Goal: Contribute content: Contribute content

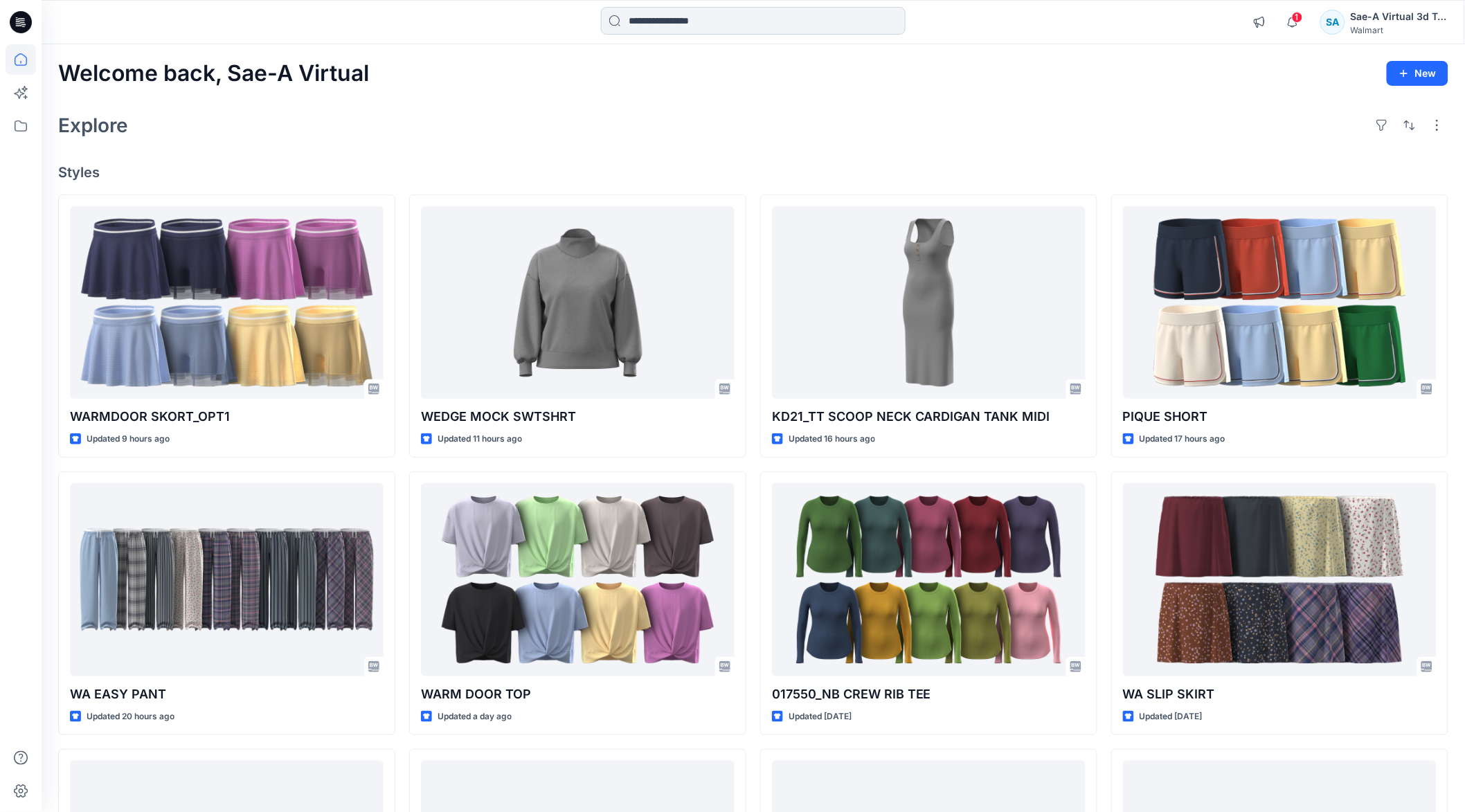
click at [650, 23] on input at bounding box center [753, 20] width 305 height 28
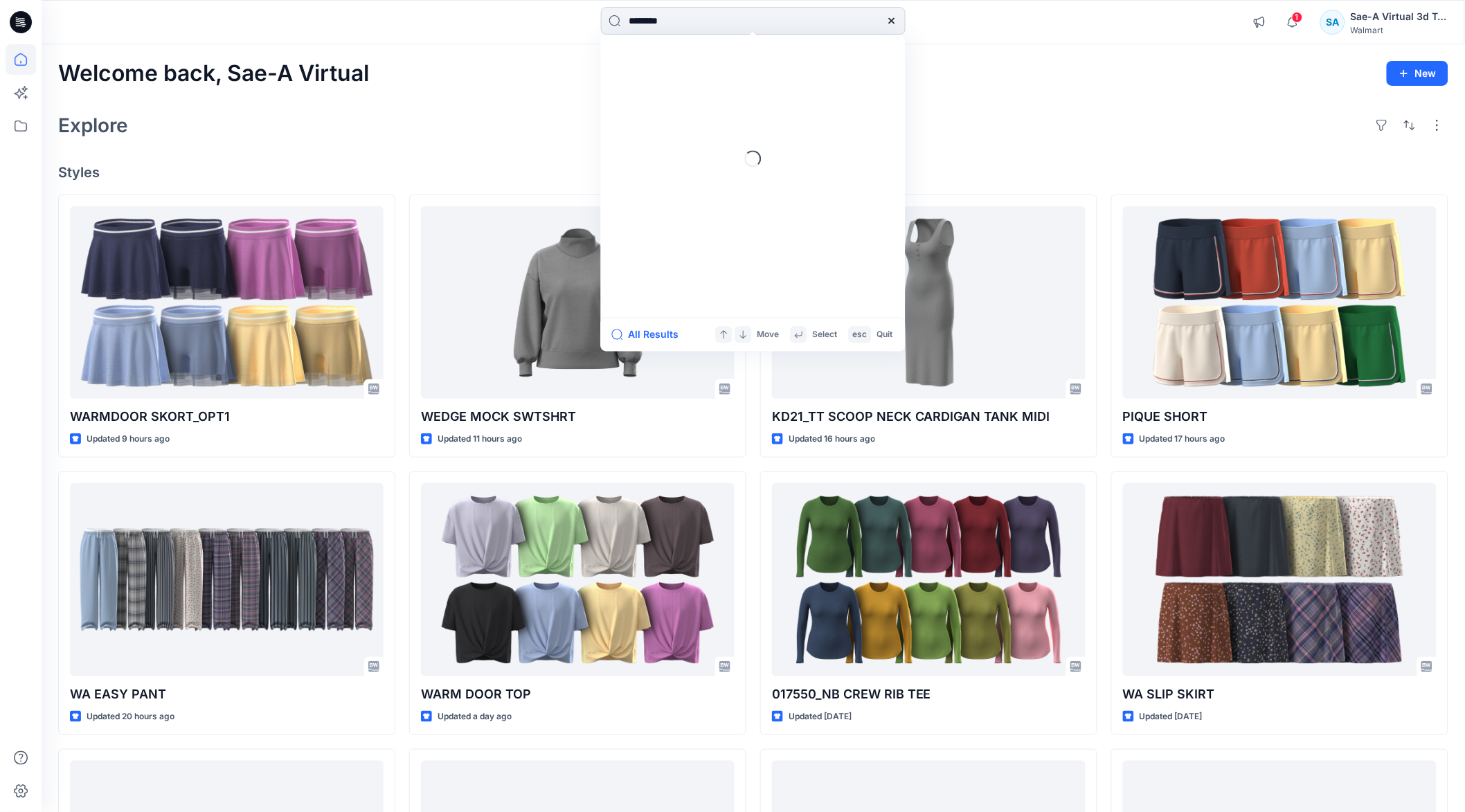
type input "*********"
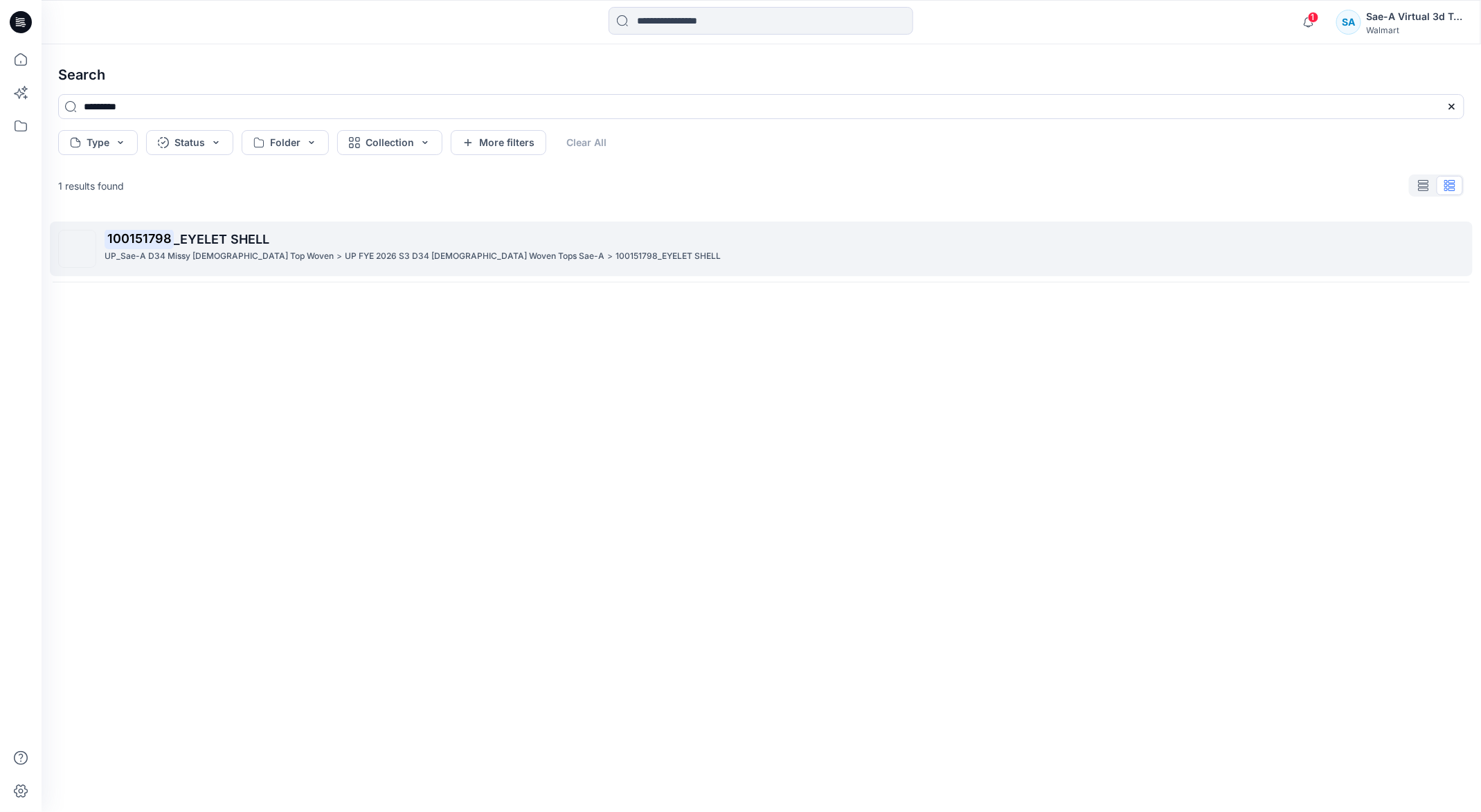
click at [194, 240] on span "_EYELET SHELL" at bounding box center [222, 239] width 95 height 14
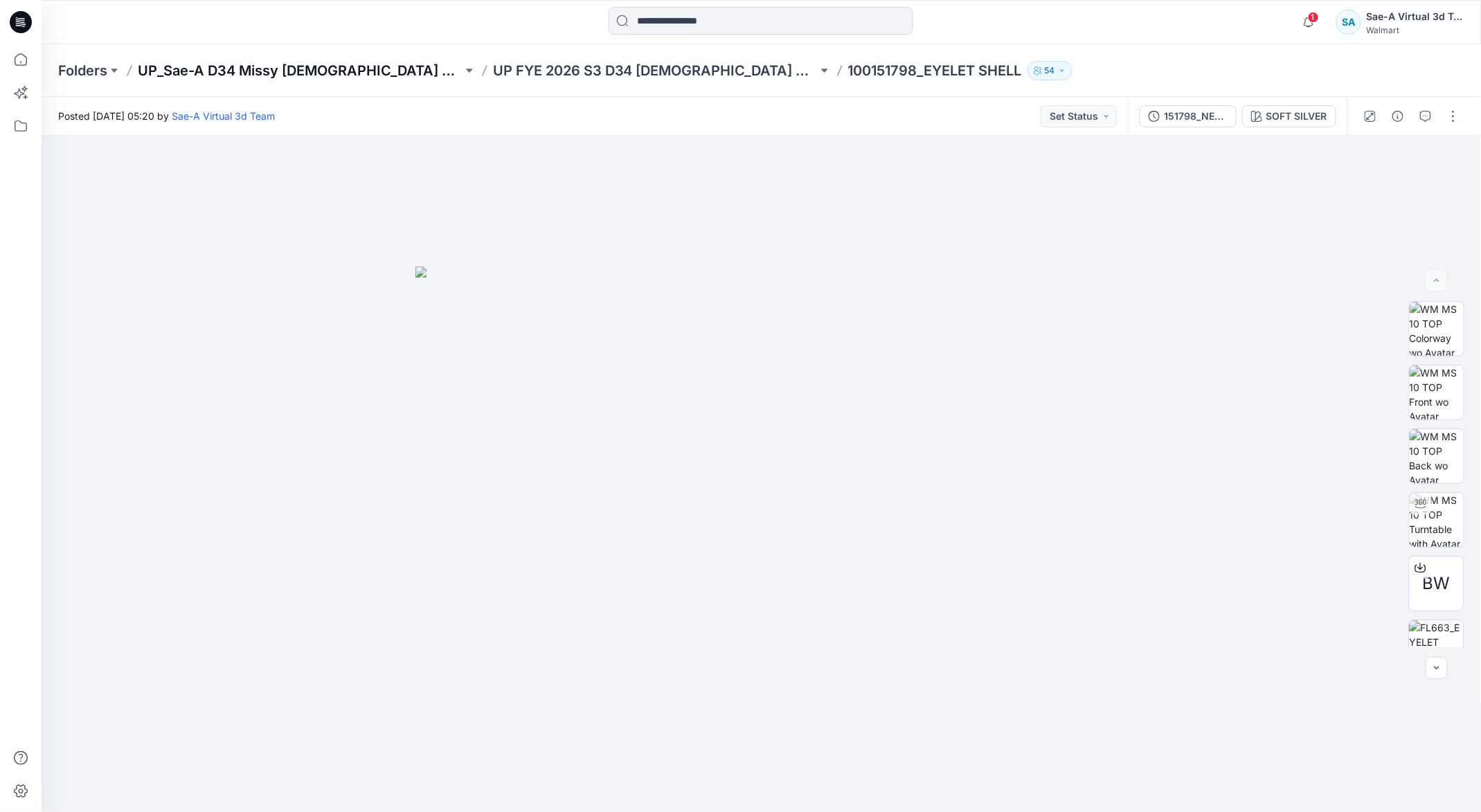
click at [279, 77] on p "UP_Sae-A D34 Missy Ladies Top Woven" at bounding box center [300, 71] width 324 height 20
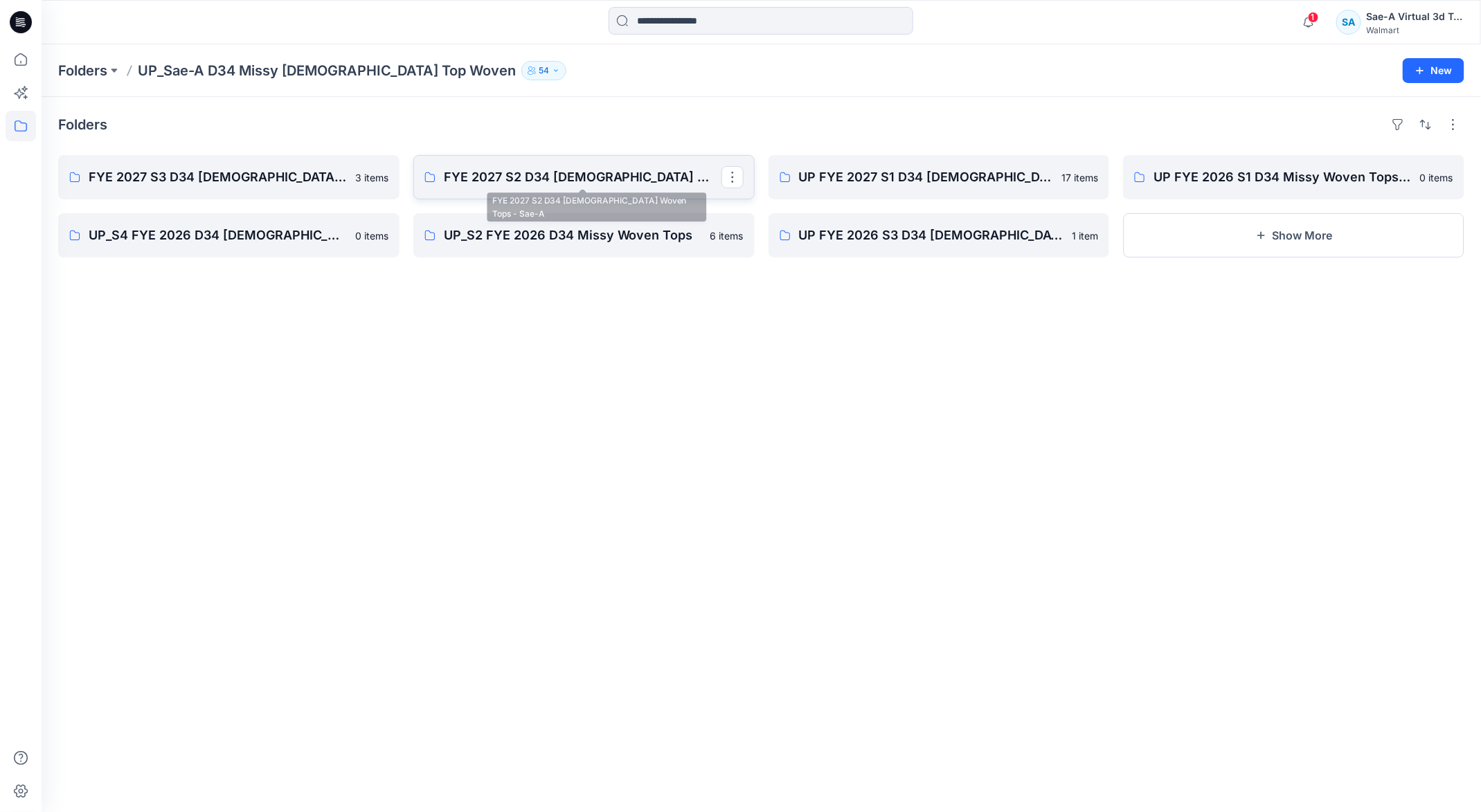
click at [508, 180] on p "FYE 2027 S2 D34 Ladies Woven Tops - Sae-A" at bounding box center [582, 178] width 278 height 20
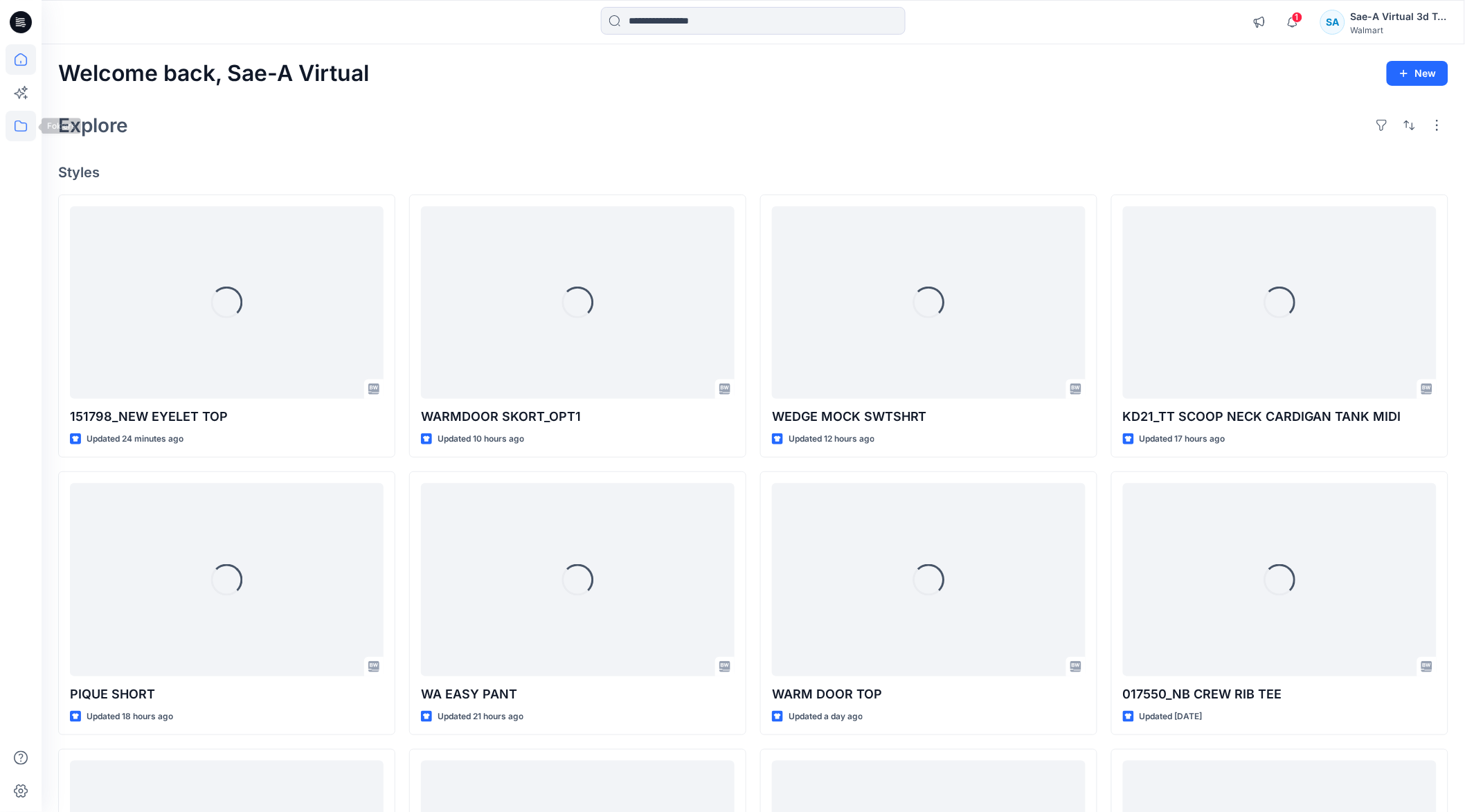
click at [19, 123] on icon at bounding box center [20, 126] width 30 height 30
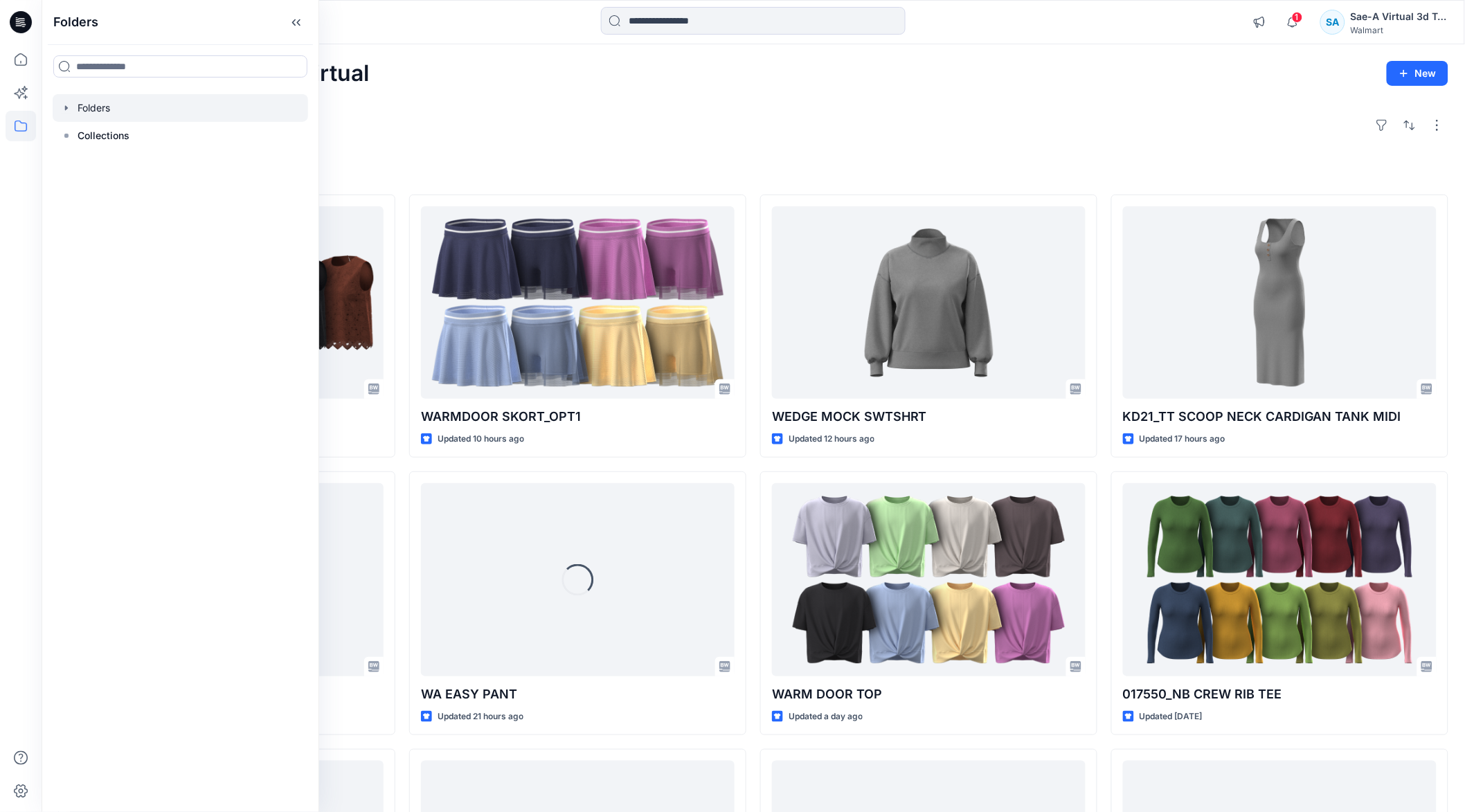
click at [61, 104] on icon "button" at bounding box center [67, 107] width 11 height 11
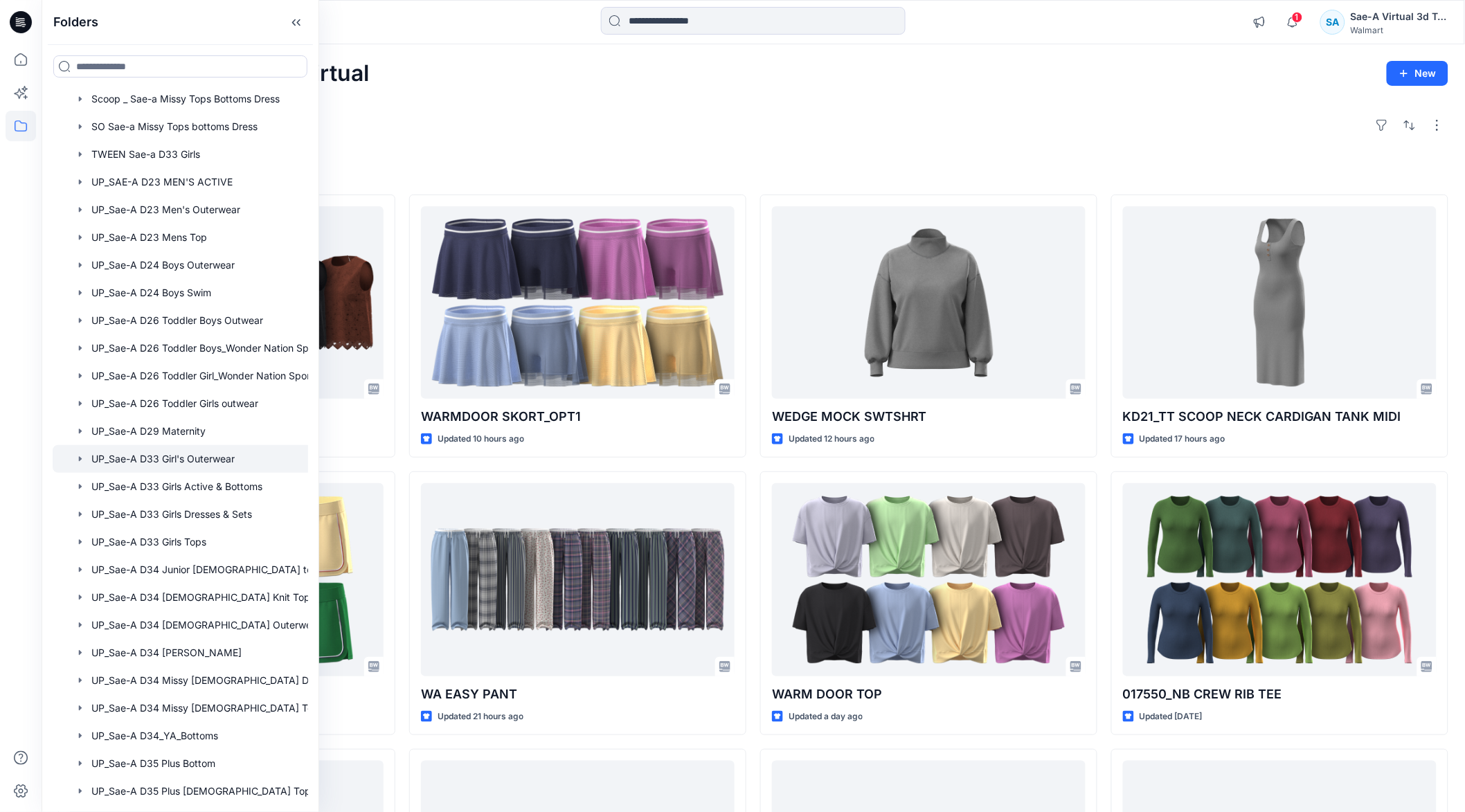
scroll to position [946, 0]
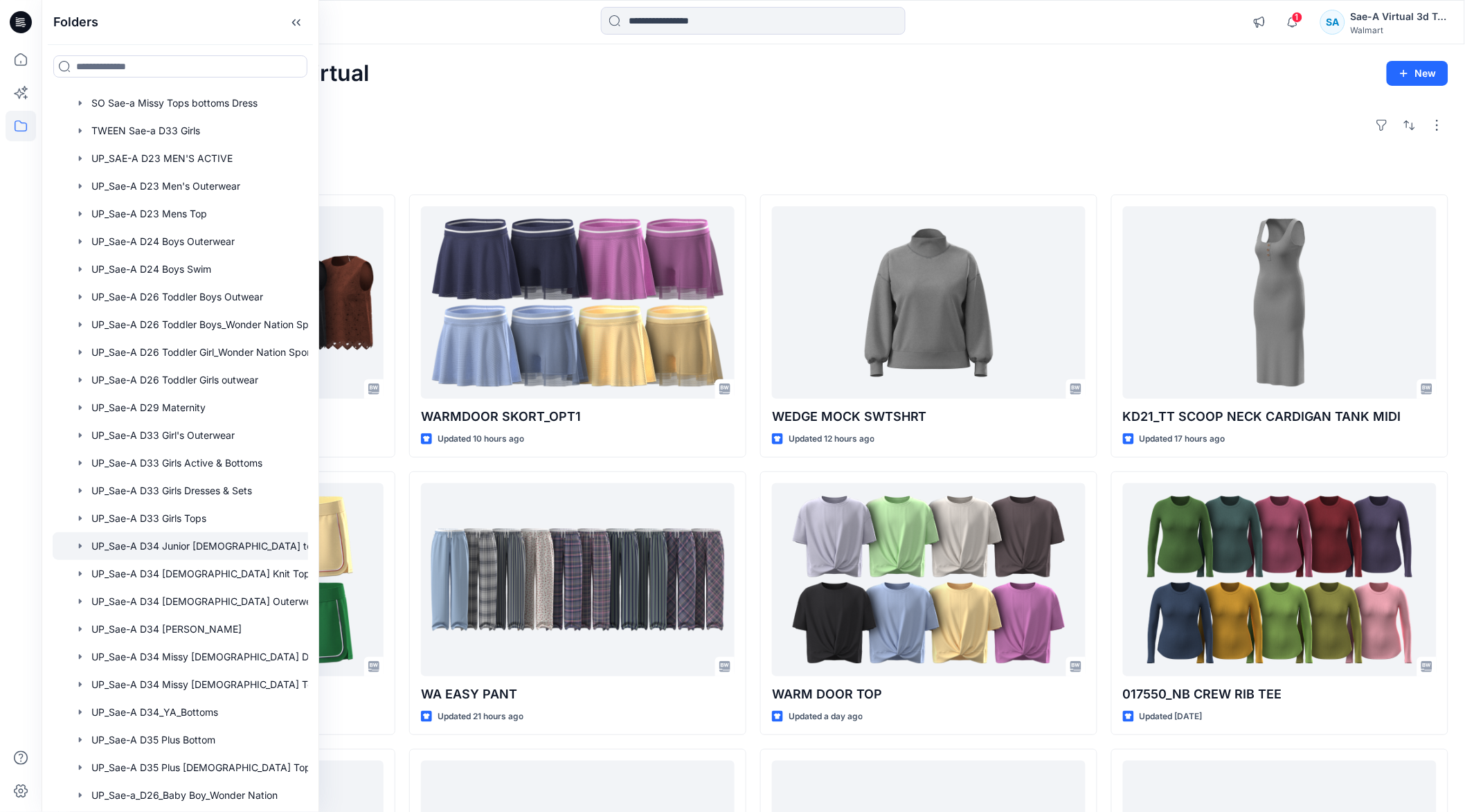
click at [192, 546] on div at bounding box center [198, 546] width 291 height 28
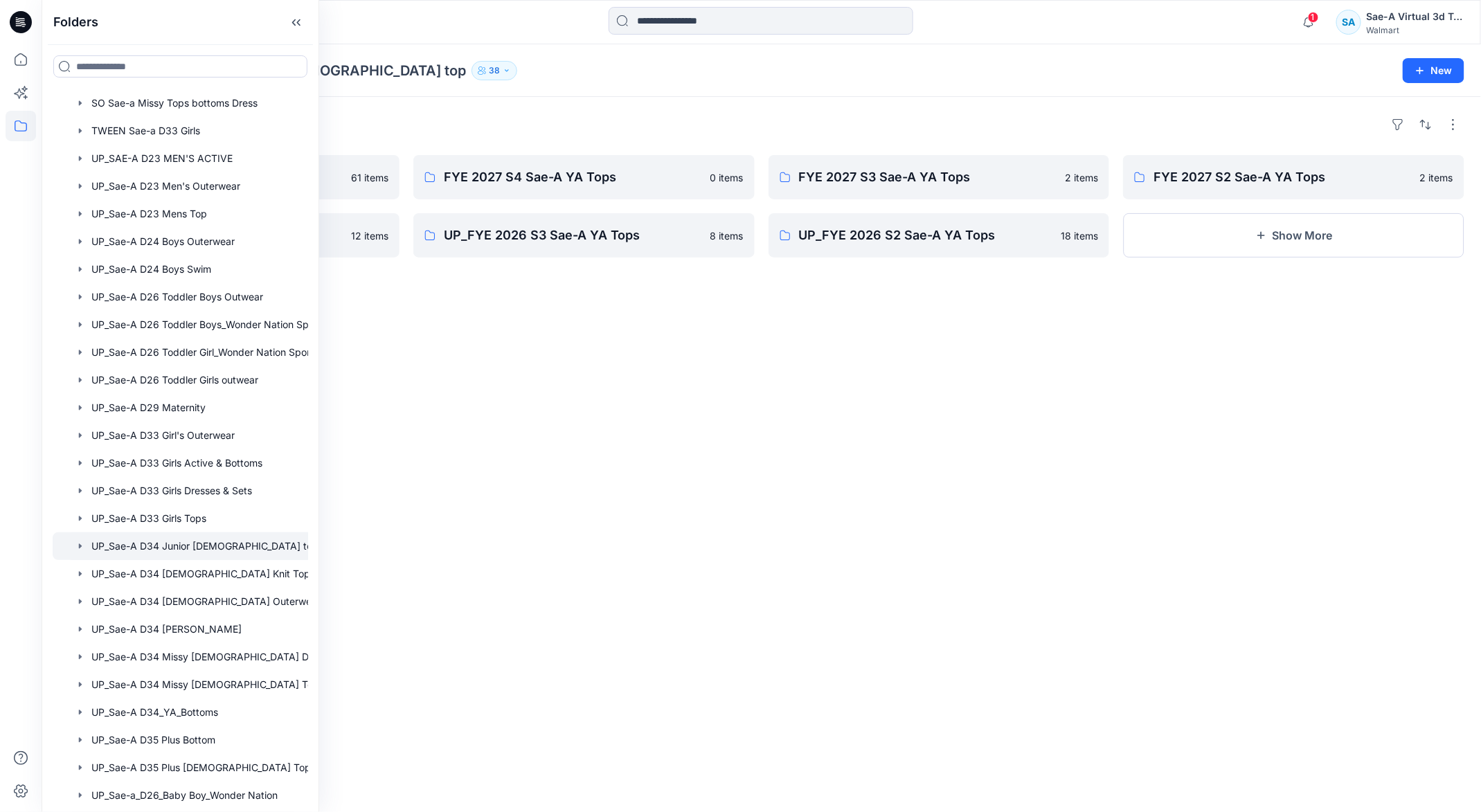
click at [484, 83] on div "Folders UP_Sae-A D34 Junior ladies top 38 New" at bounding box center [761, 71] width 1439 height 53
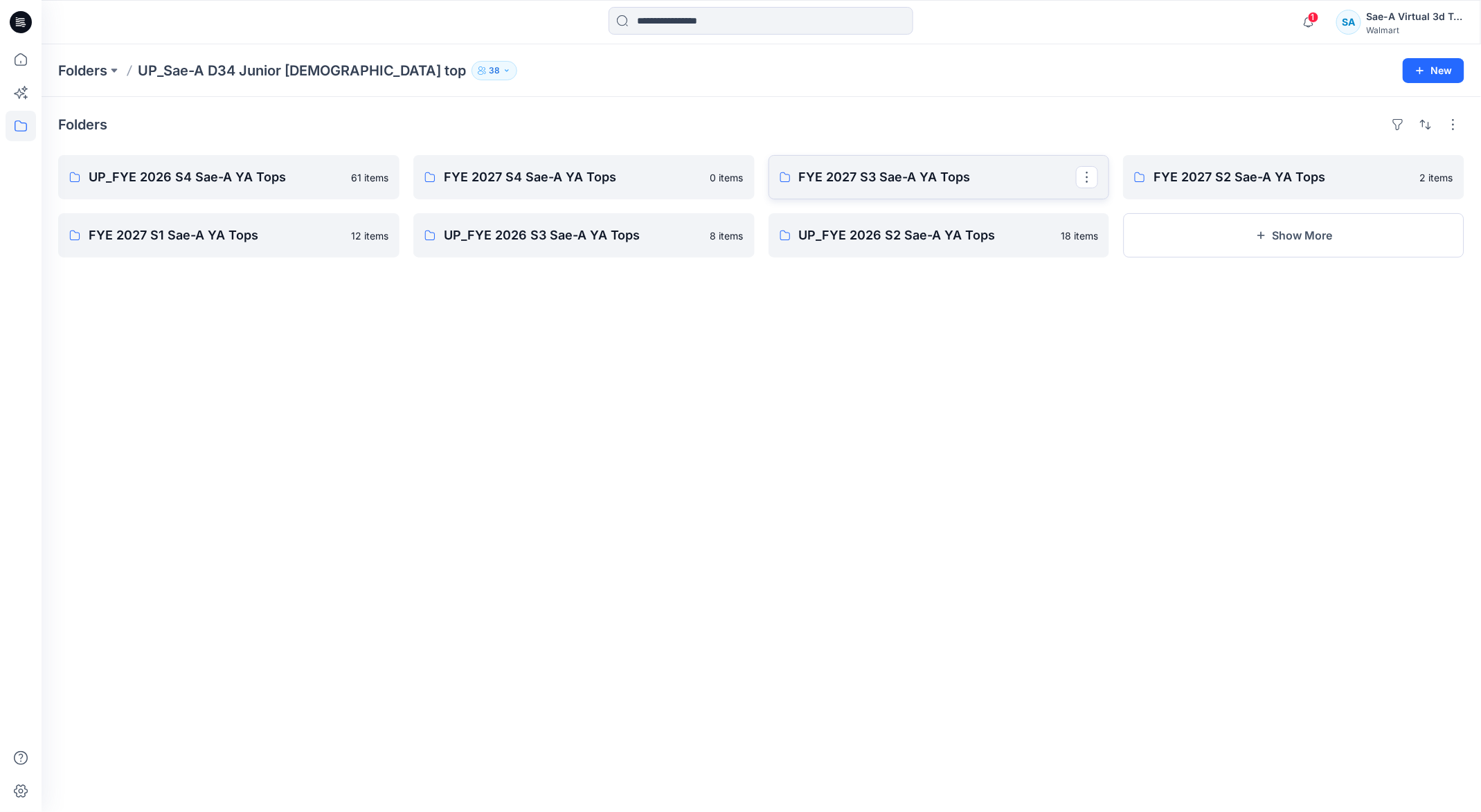
click at [905, 178] on p "FYE 2027 S3 Sae-A YA Tops" at bounding box center [937, 178] width 278 height 20
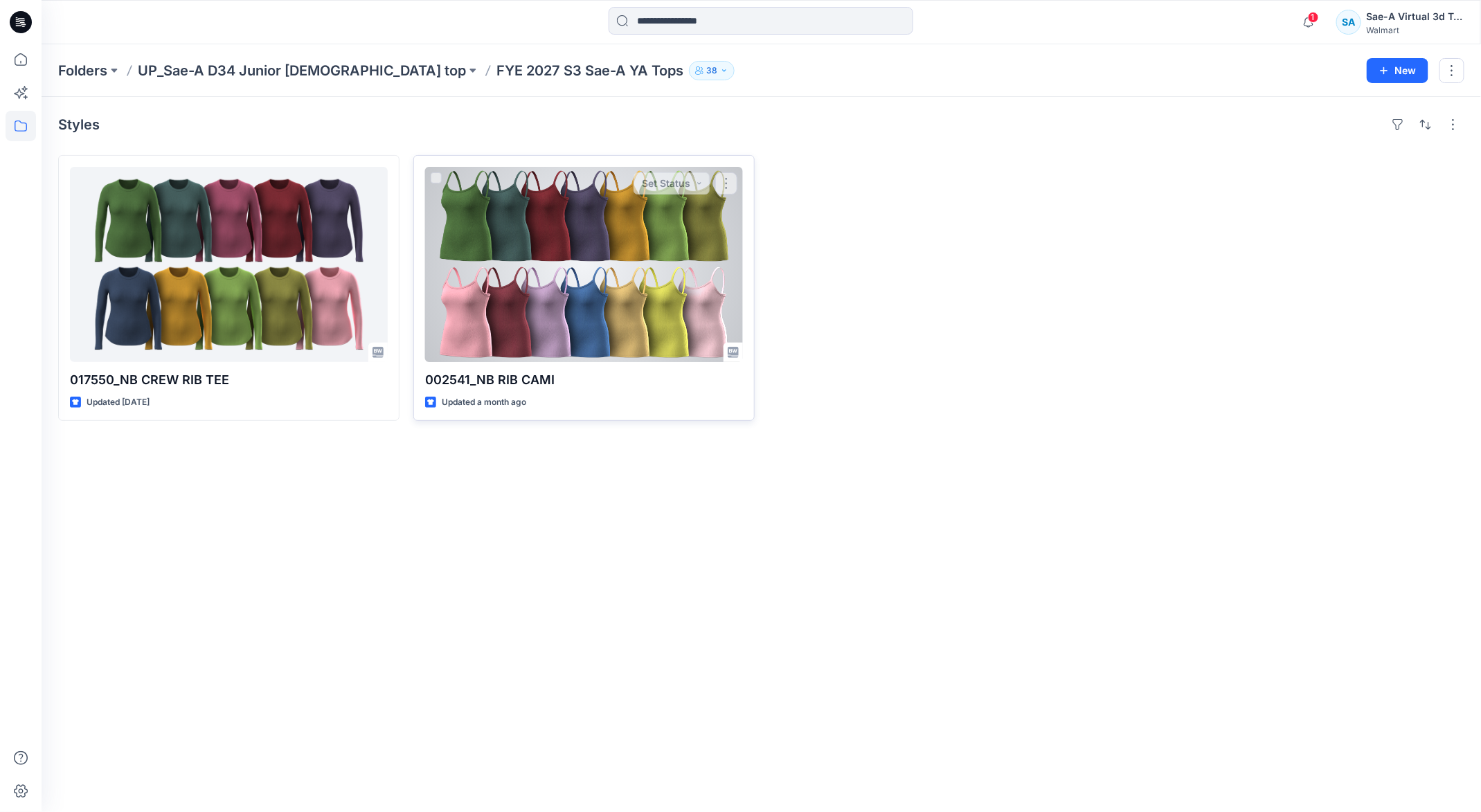
click at [595, 306] on div at bounding box center [584, 265] width 318 height 195
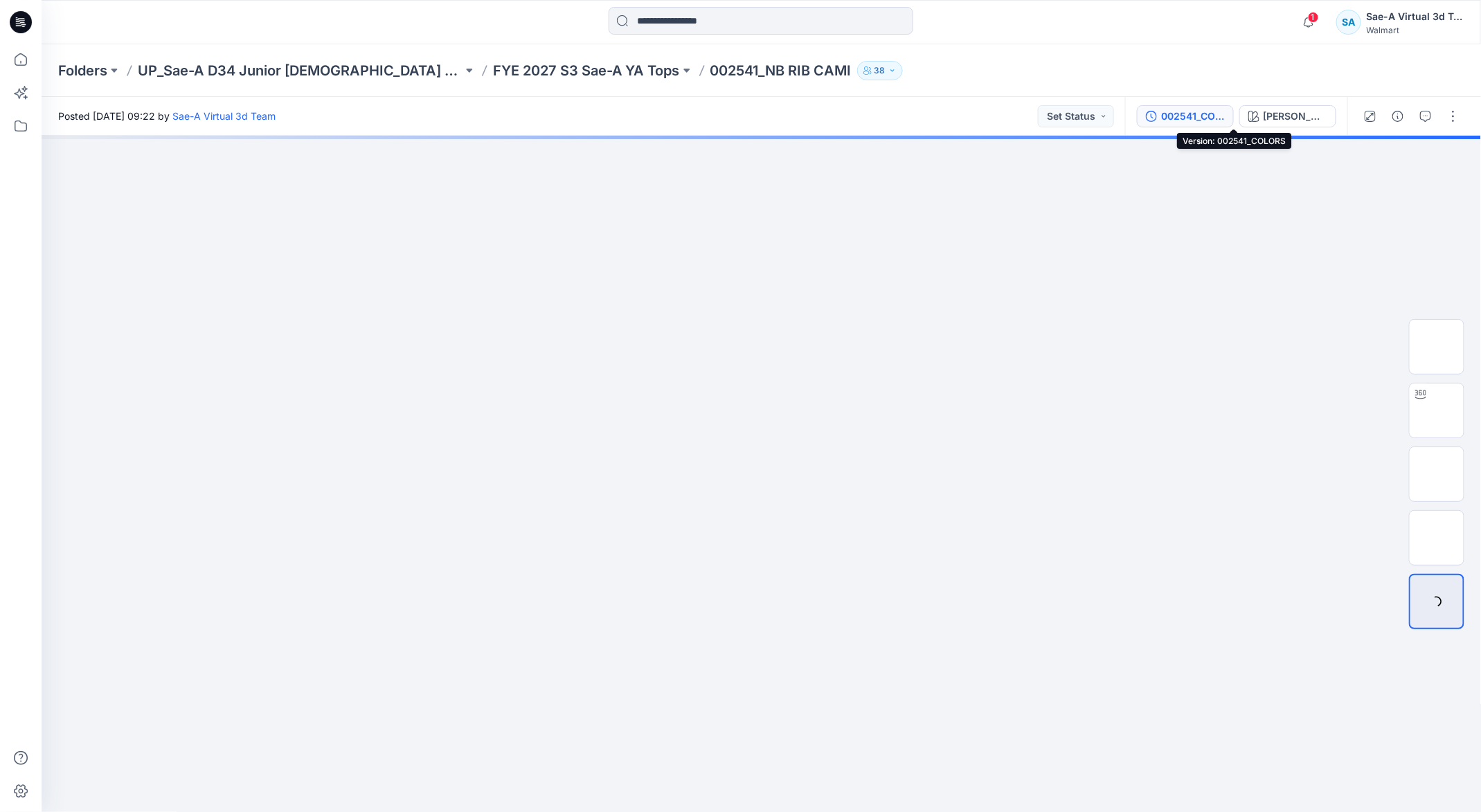
click at [1225, 116] on div "002541_COLORS" at bounding box center [1193, 116] width 64 height 15
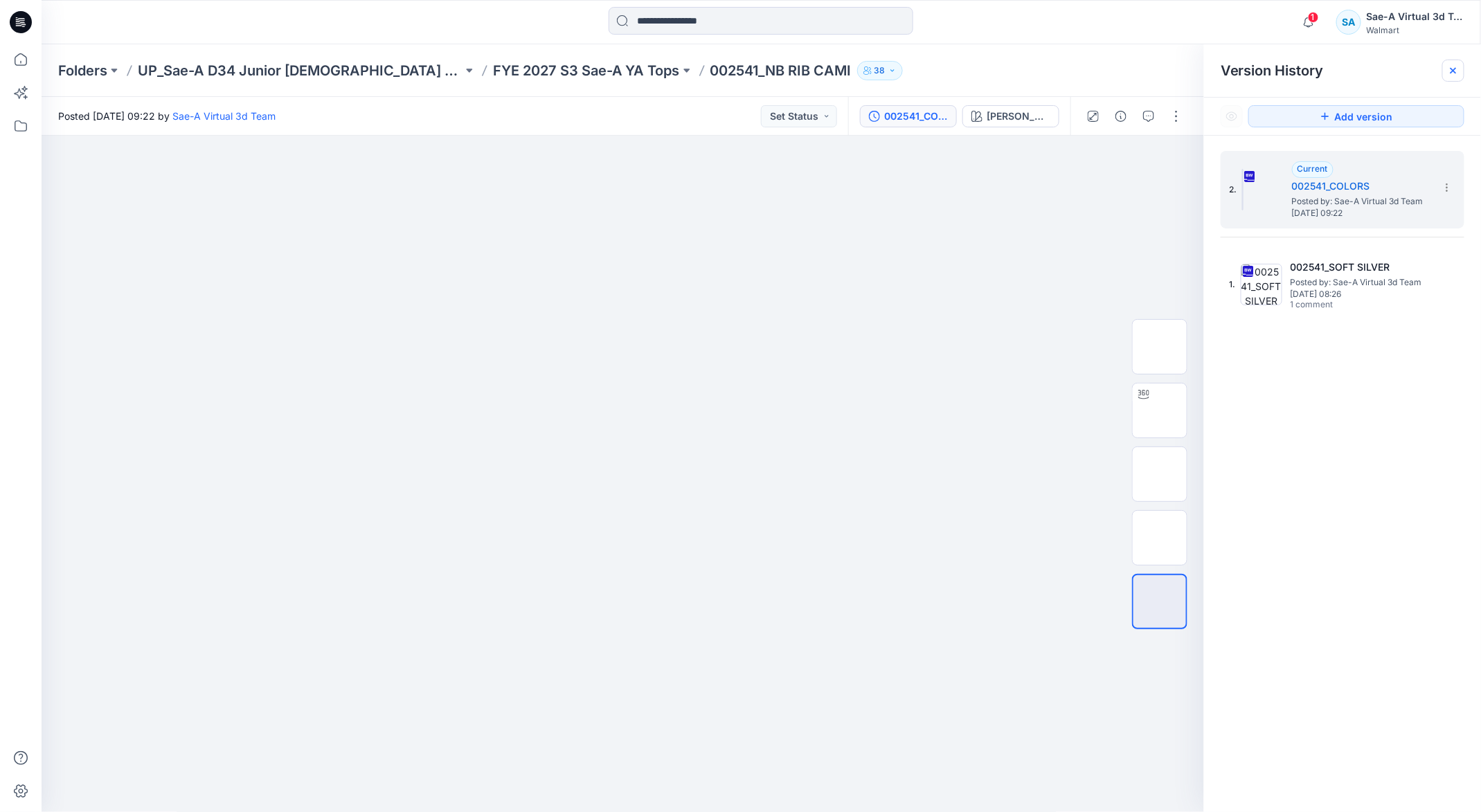
click at [1455, 65] on icon at bounding box center [1453, 70] width 11 height 11
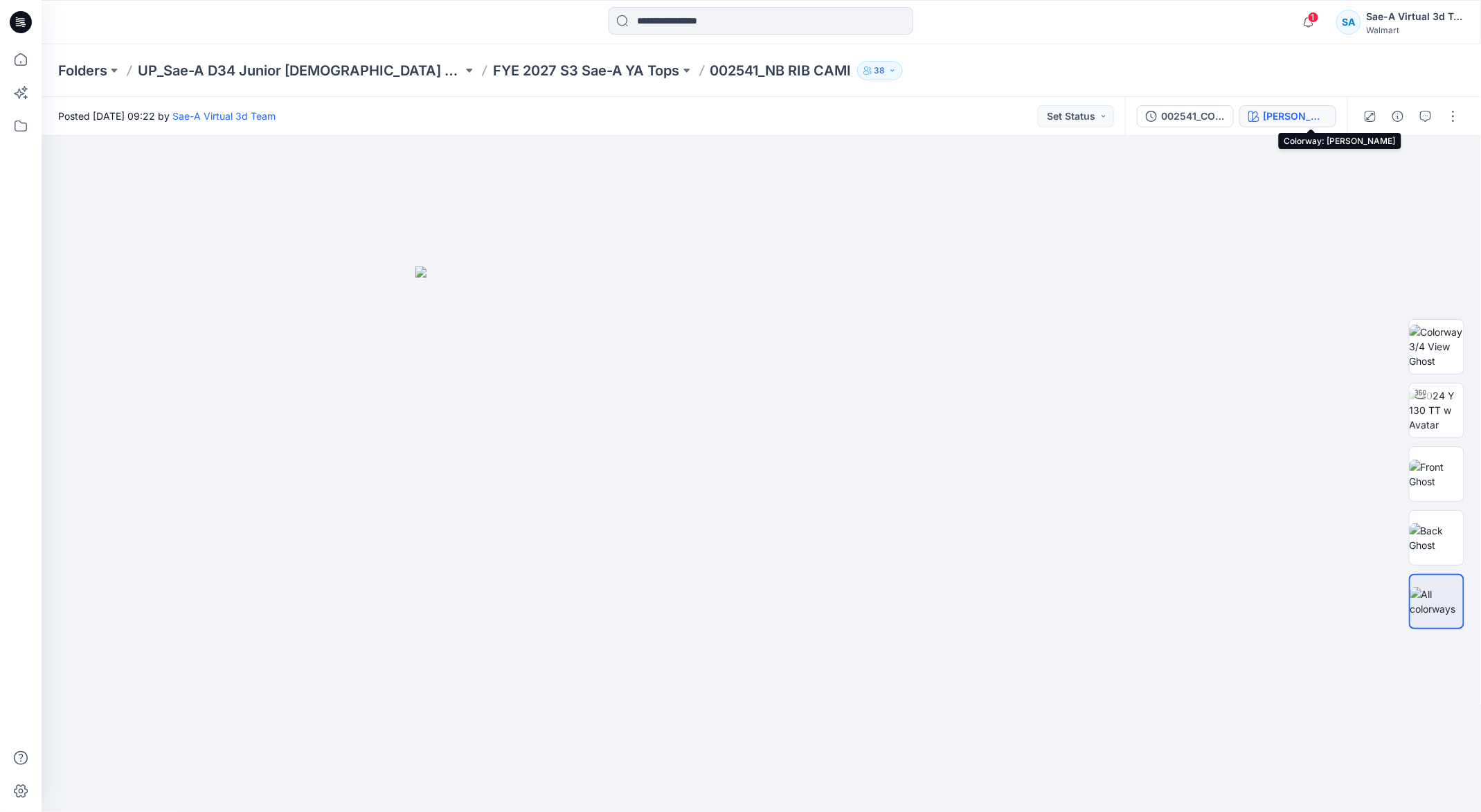
click at [1310, 114] on button "[PERSON_NAME]" at bounding box center [1288, 116] width 97 height 22
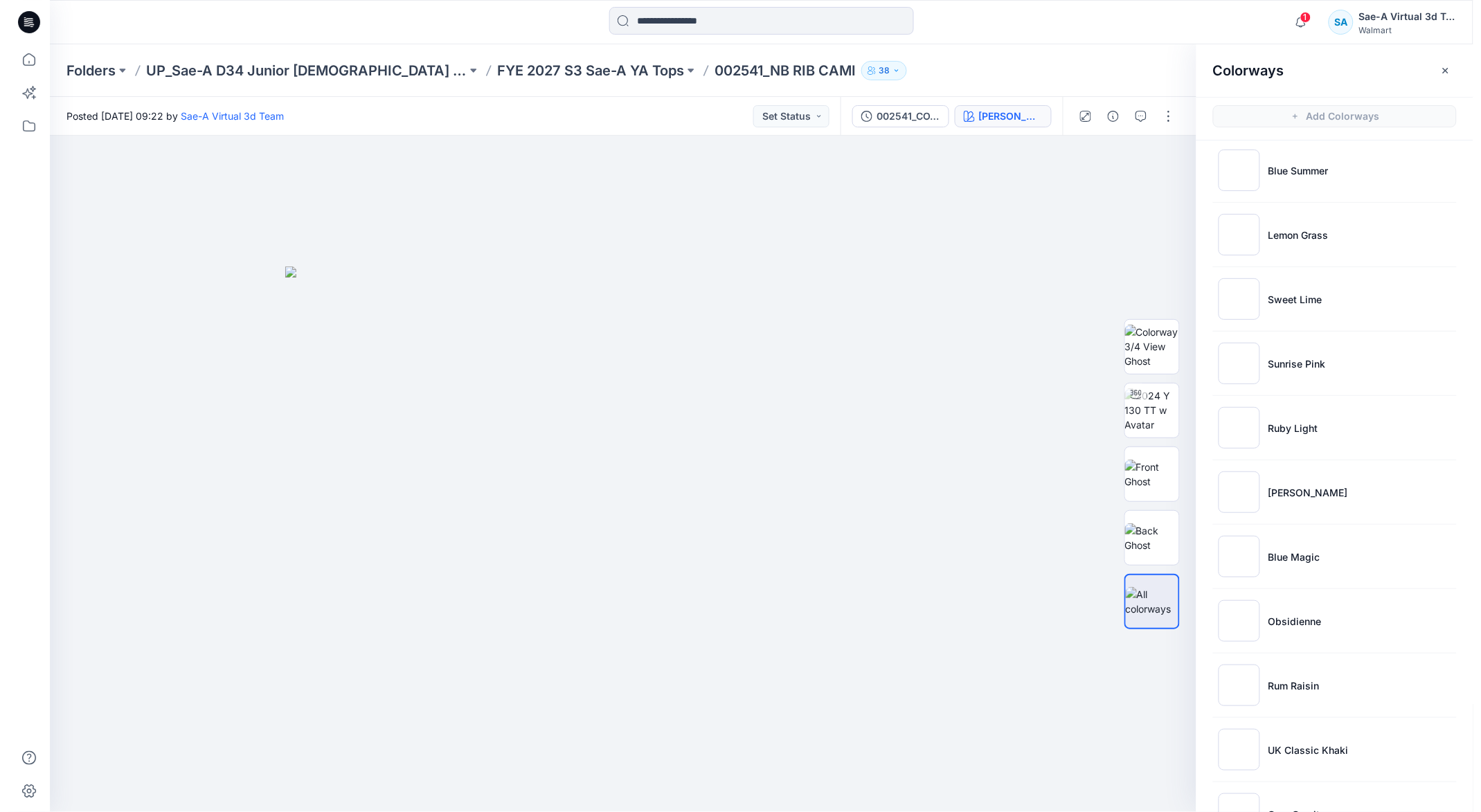
scroll to position [727, 0]
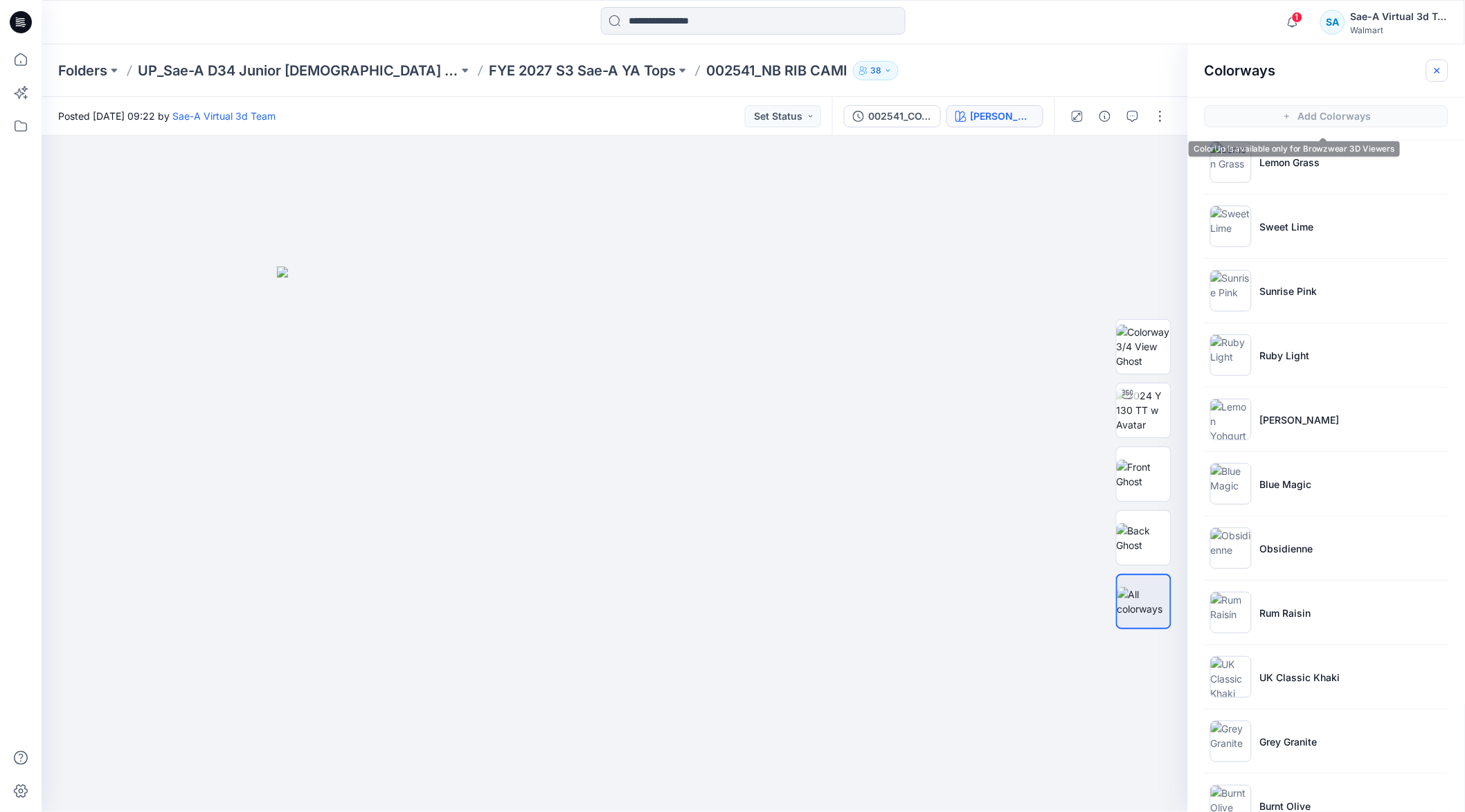
click at [1435, 67] on icon "button" at bounding box center [1437, 70] width 11 height 11
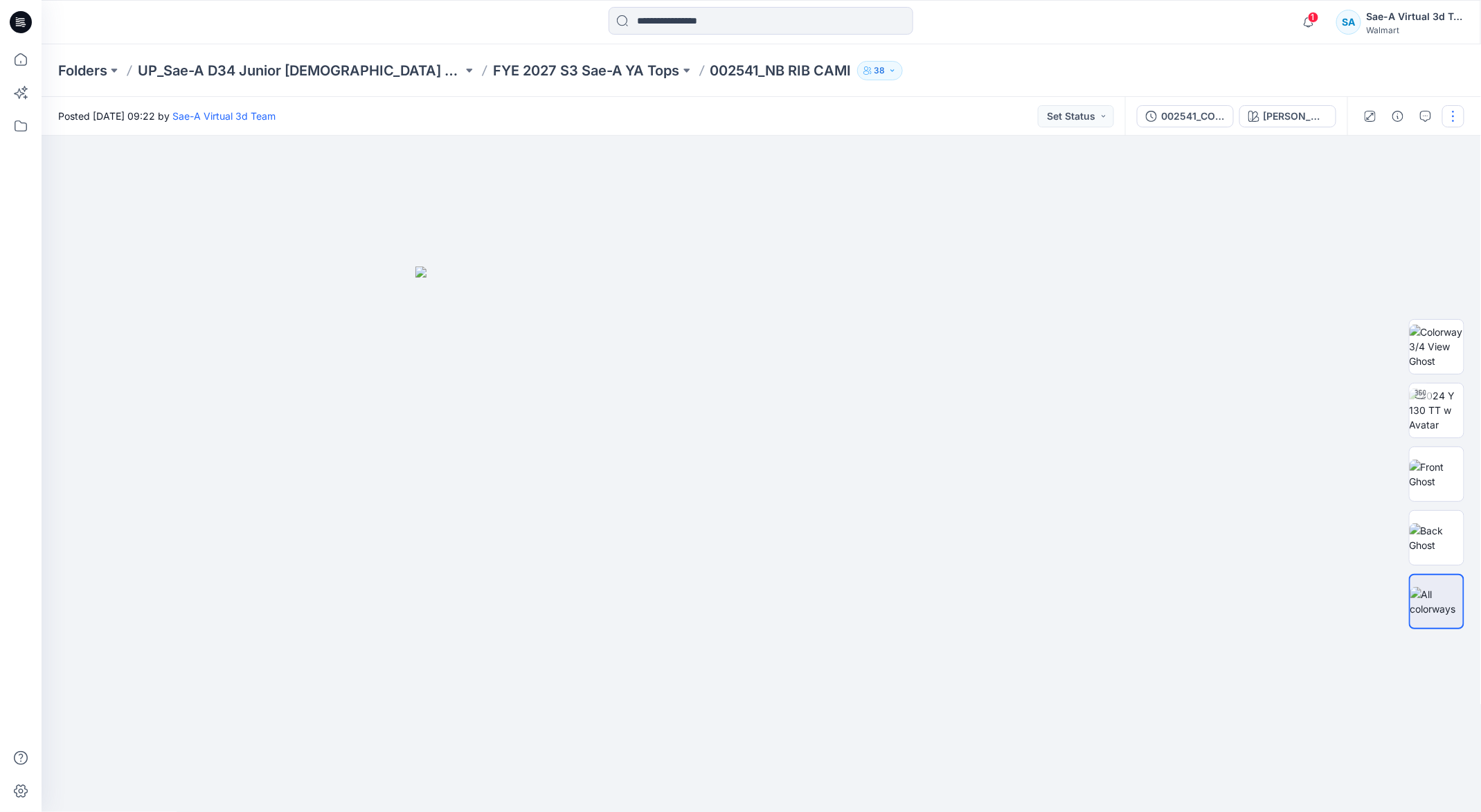
click at [1446, 110] on button "button" at bounding box center [1453, 116] width 22 height 22
click at [1358, 182] on p "Edit" at bounding box center [1365, 186] width 17 height 14
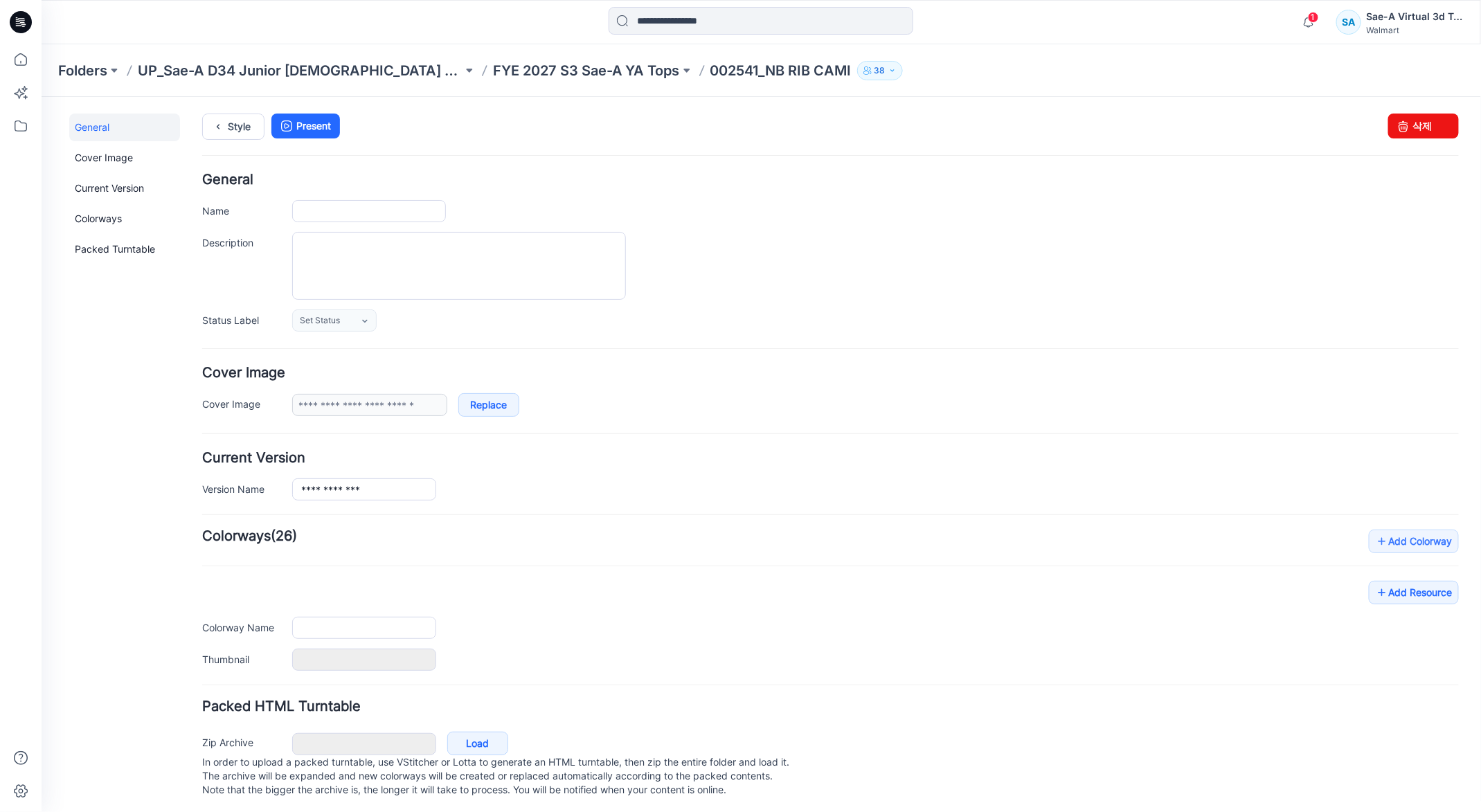
type input "**********"
type input "****"
type input "**********"
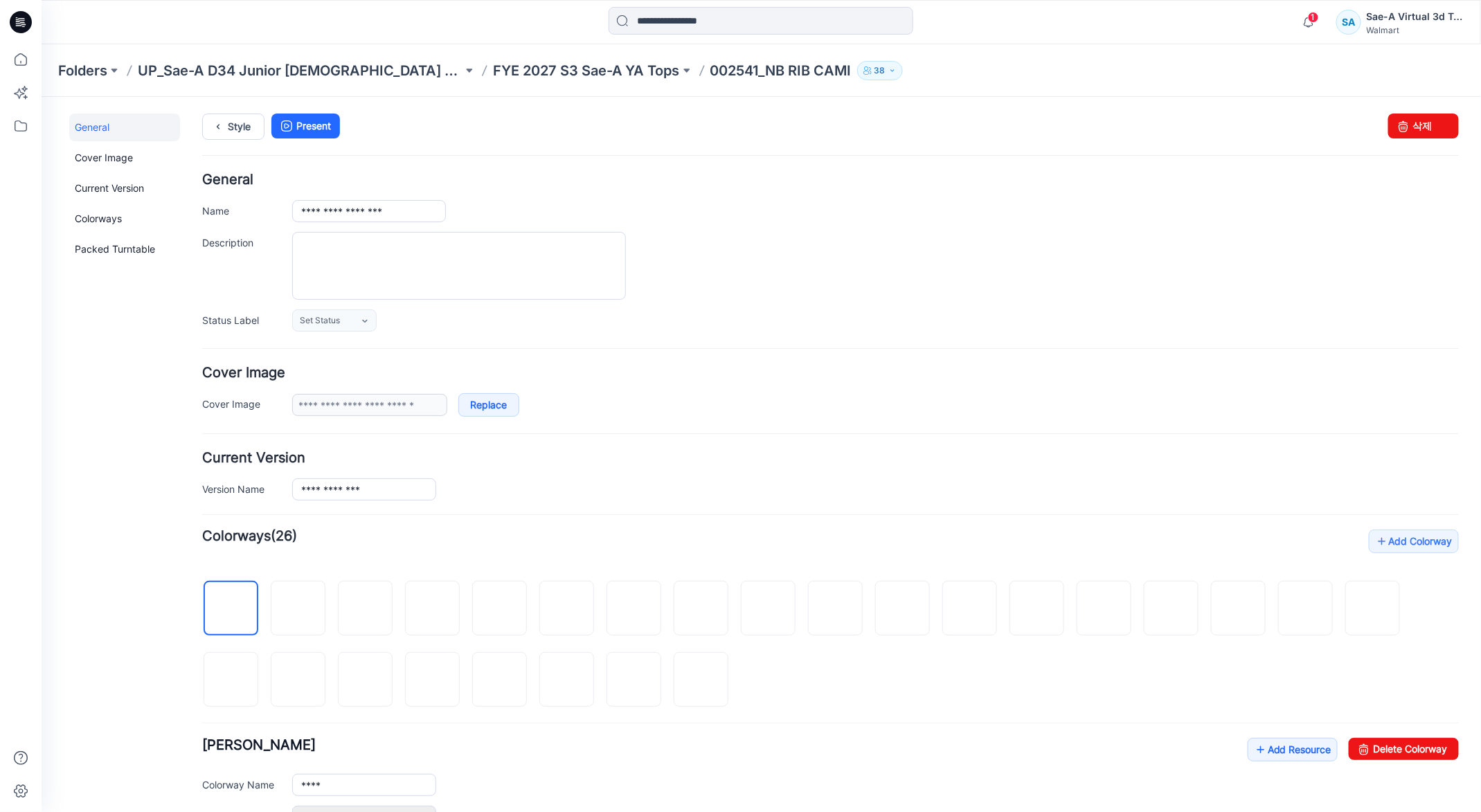
click at [126, 649] on div "General Cover Image Current Version Colorways Packed Turntable" at bounding box center [124, 624] width 110 height 1024
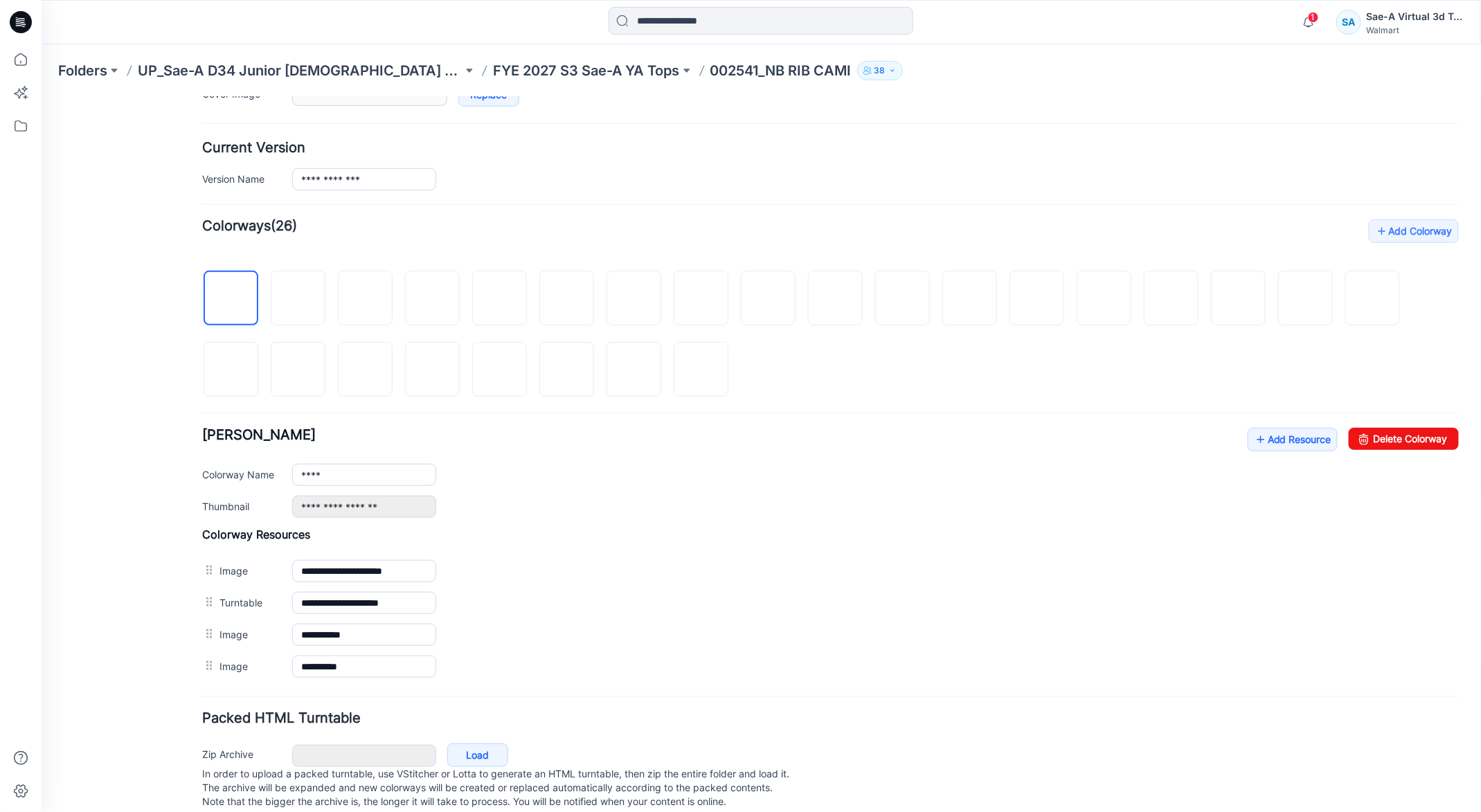
scroll to position [311, 0]
click at [1372, 298] on img at bounding box center [1372, 298] width 0 height 0
drag, startPoint x: 1374, startPoint y: 437, endPoint x: 872, endPoint y: 184, distance: 562.2
click at [1374, 437] on link "Delete Colorway" at bounding box center [1403, 437] width 110 height 22
type input "****"
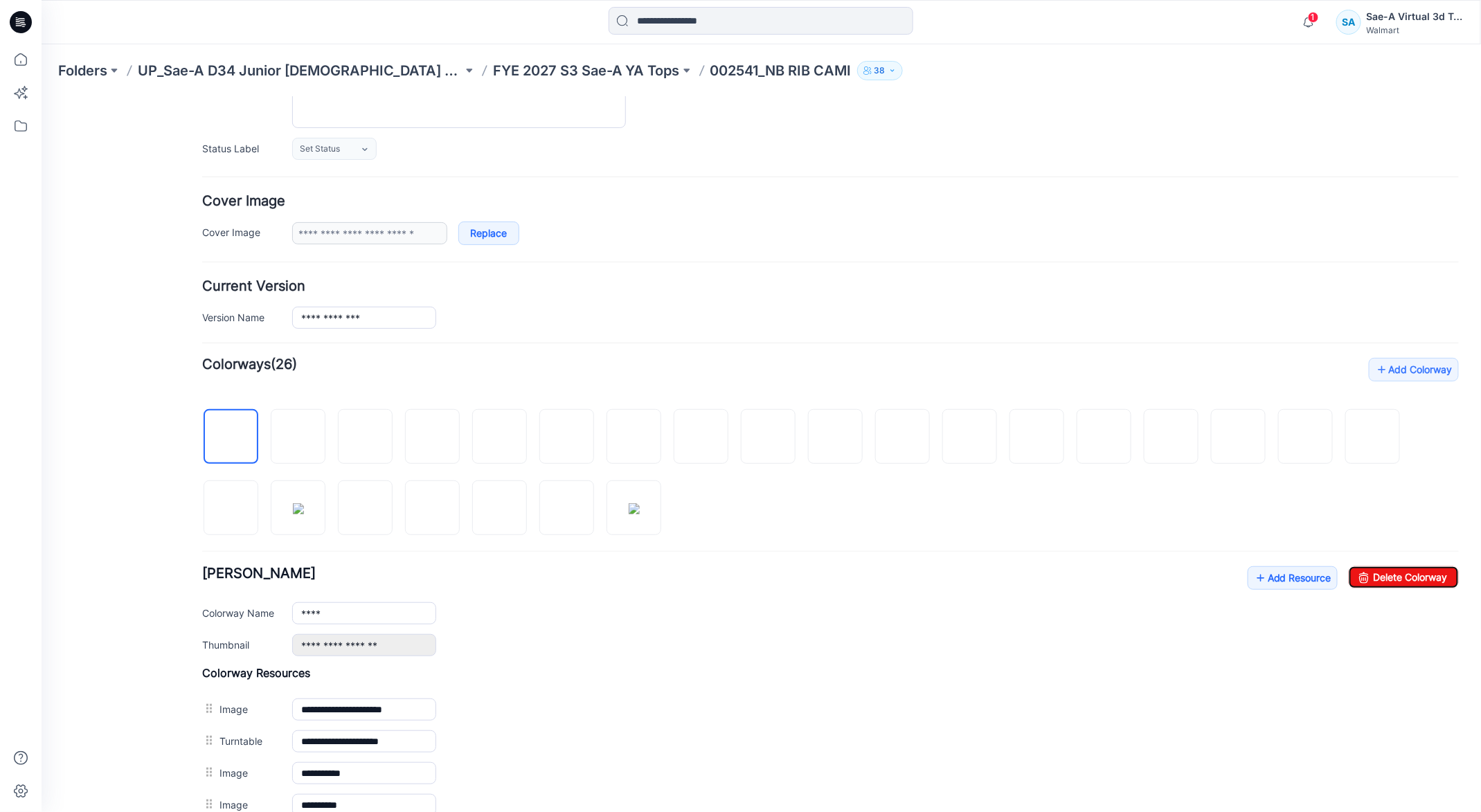
scroll to position [0, 0]
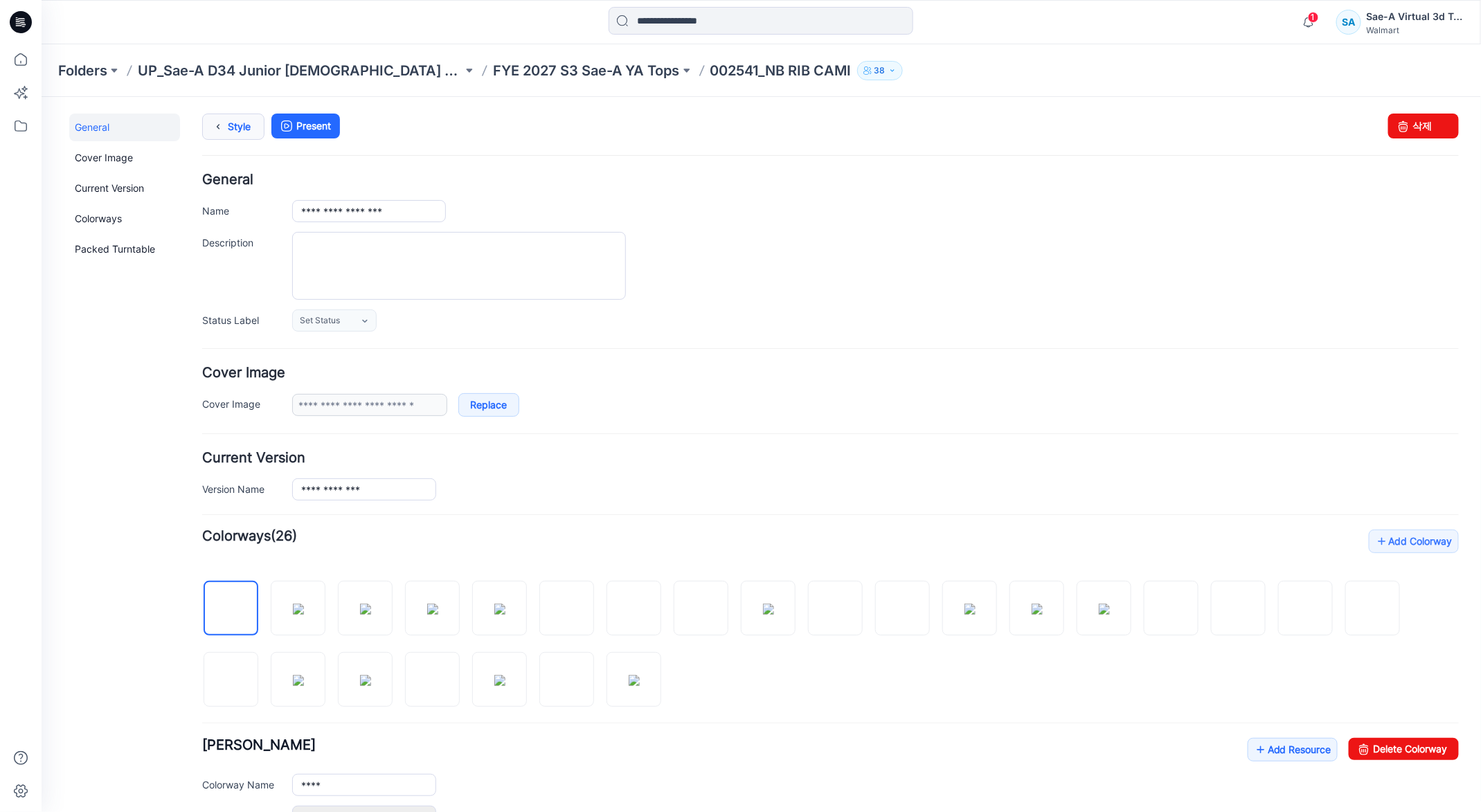
click at [230, 116] on link "Style" at bounding box center [232, 126] width 62 height 26
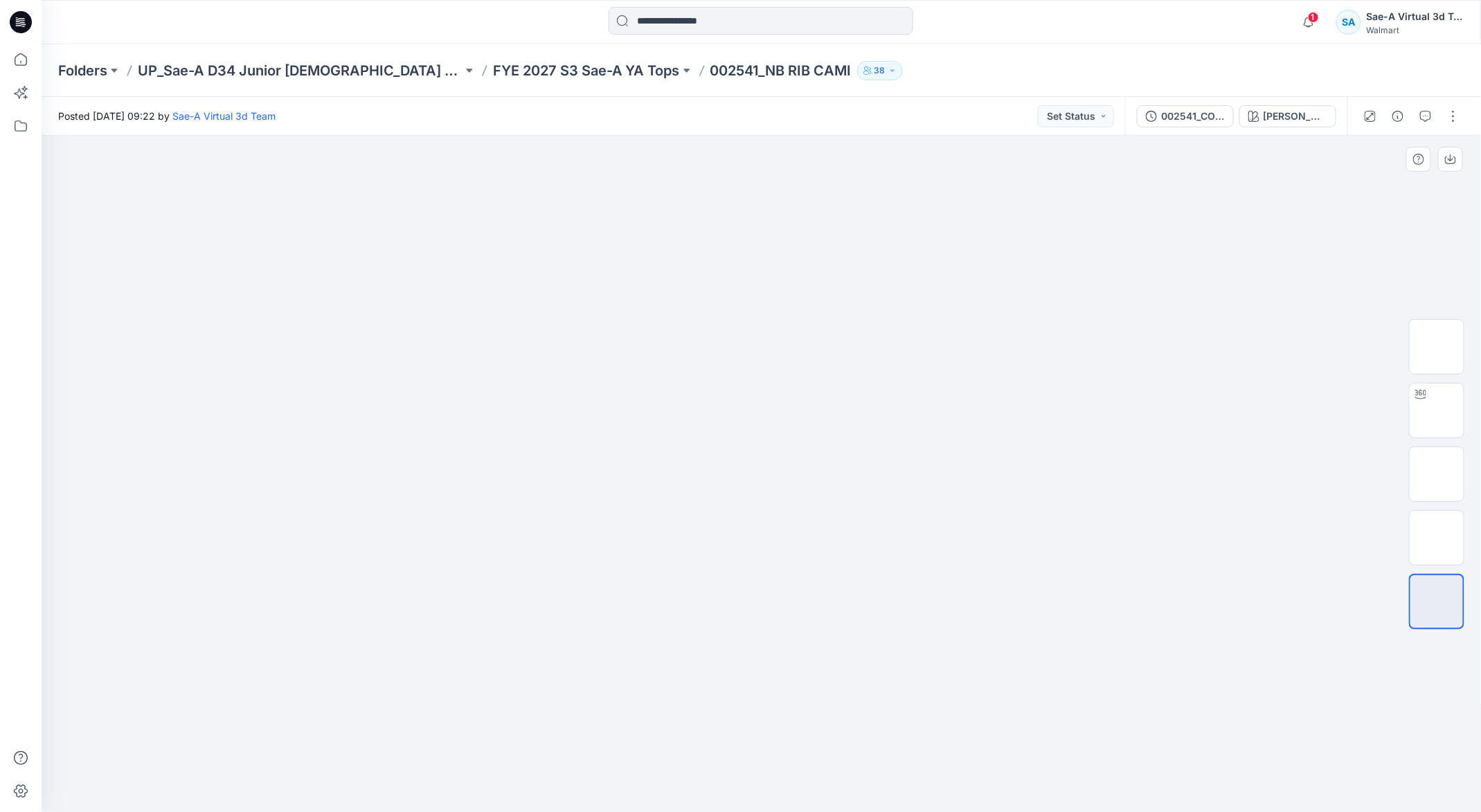
click at [626, 266] on img at bounding box center [761, 266] width 692 height 0
